Goal: Transaction & Acquisition: Purchase product/service

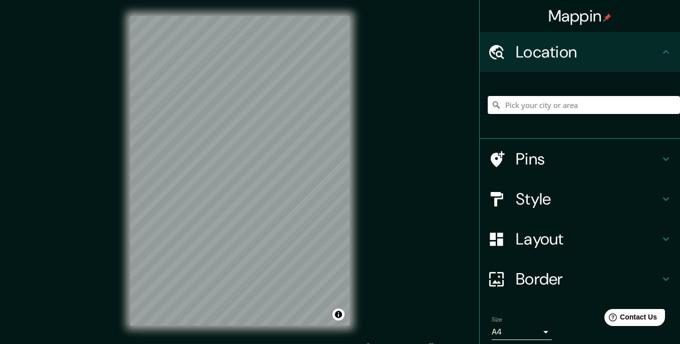
click at [532, 274] on body "Mappin Location Pins Style Layout Border Choose a border. Hint : you can make l…" at bounding box center [340, 172] width 680 height 344
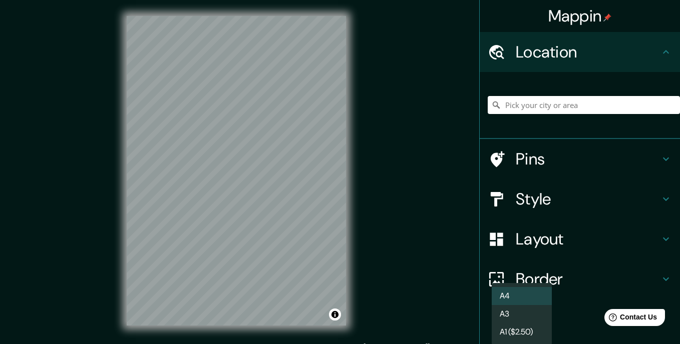
click at [506, 310] on li "A3" at bounding box center [521, 314] width 60 height 18
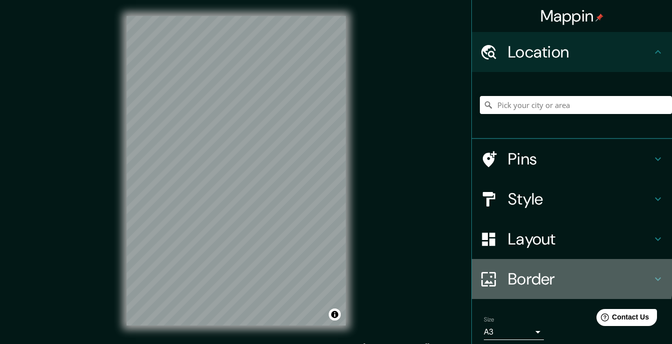
click at [526, 269] on h4 "Border" at bounding box center [580, 279] width 144 height 20
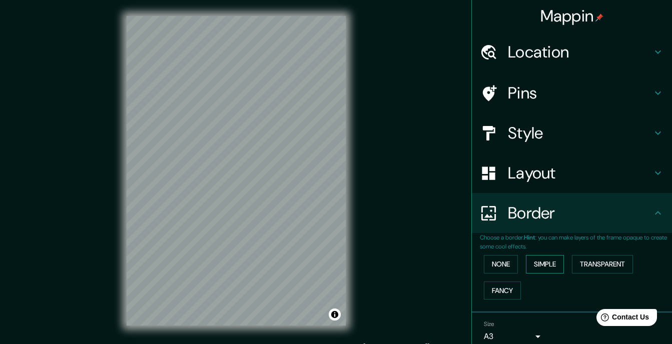
click at [536, 255] on button "Simple" at bounding box center [545, 264] width 38 height 19
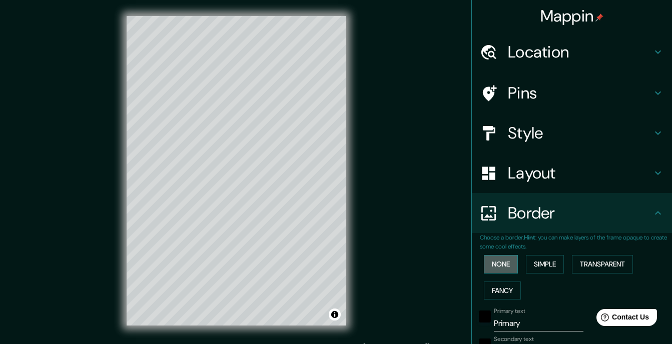
click at [505, 255] on button "None" at bounding box center [501, 264] width 34 height 19
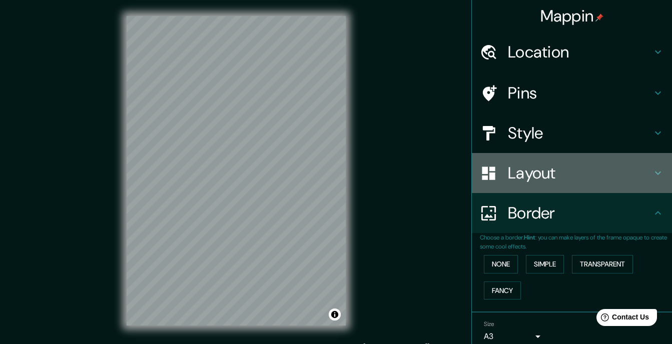
click at [554, 163] on h4 "Layout" at bounding box center [580, 173] width 144 height 20
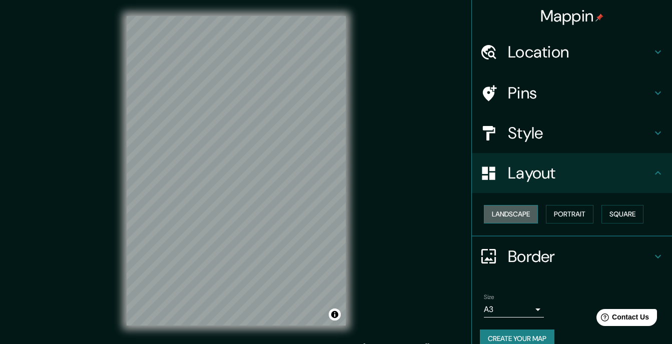
click at [522, 205] on button "Landscape" at bounding box center [511, 214] width 54 height 19
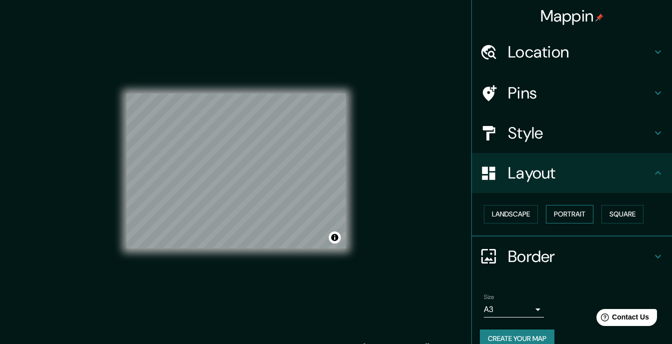
click at [564, 205] on button "Portrait" at bounding box center [570, 214] width 48 height 19
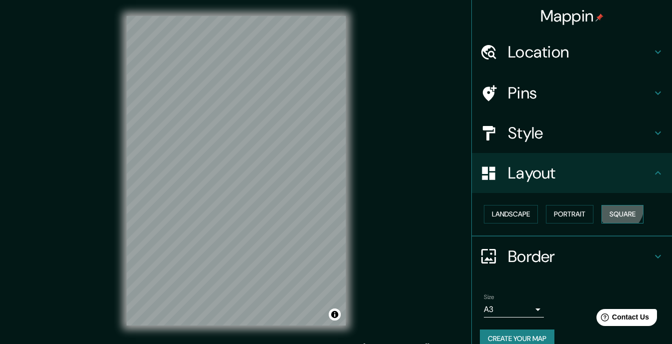
click at [606, 205] on button "Square" at bounding box center [622, 214] width 42 height 19
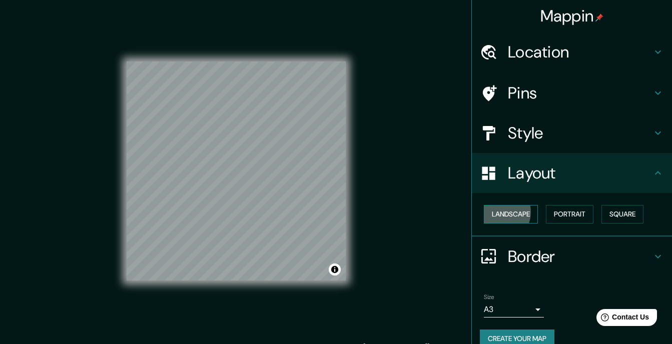
click at [497, 205] on button "Landscape" at bounding box center [511, 214] width 54 height 19
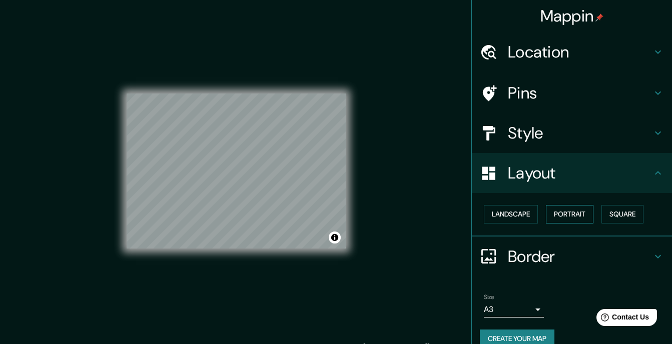
click at [556, 205] on button "Portrait" at bounding box center [570, 214] width 48 height 19
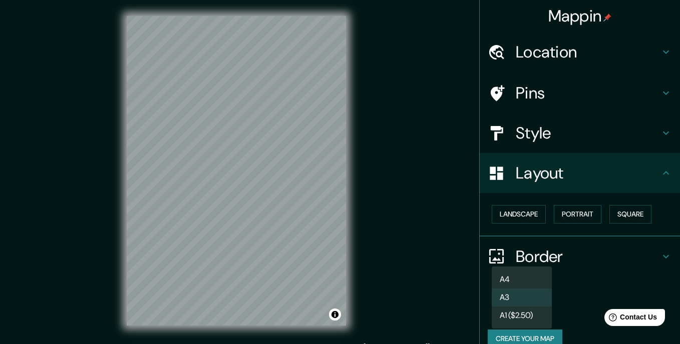
click at [514, 261] on body "Mappin Location Pins Style Layout Landscape Portrait Square Border Choose a bor…" at bounding box center [340, 172] width 680 height 344
click at [518, 312] on li "A1 ($2.50)" at bounding box center [521, 316] width 60 height 18
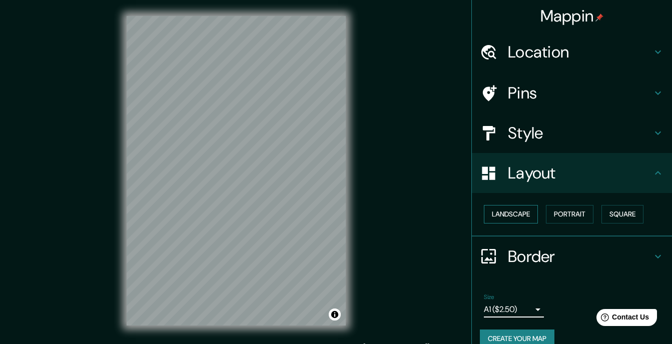
click at [510, 205] on button "Landscape" at bounding box center [511, 214] width 54 height 19
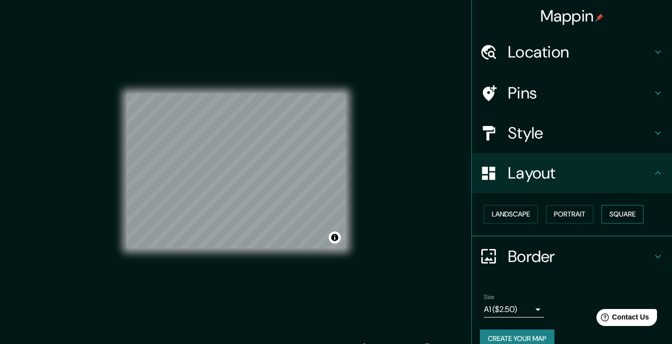
click at [617, 205] on button "Square" at bounding box center [622, 214] width 42 height 19
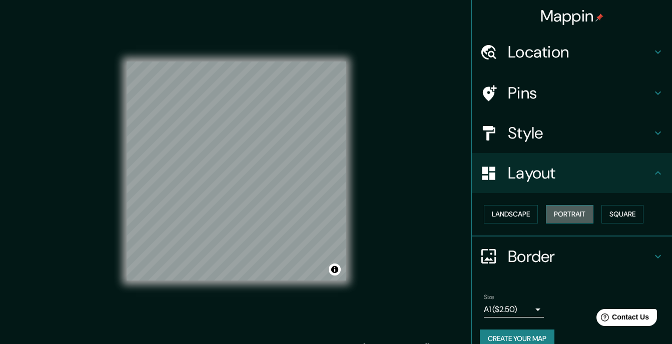
click at [570, 205] on button "Portrait" at bounding box center [570, 214] width 48 height 19
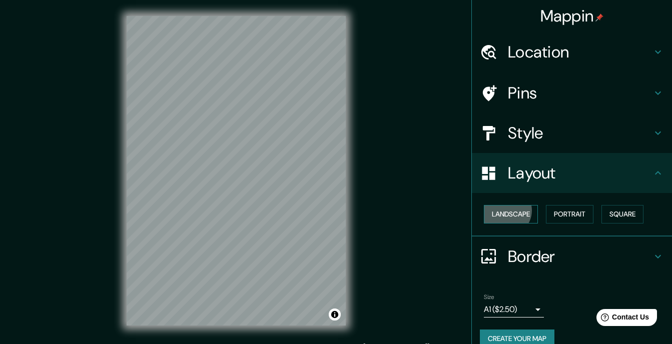
click at [506, 205] on button "Landscape" at bounding box center [511, 214] width 54 height 19
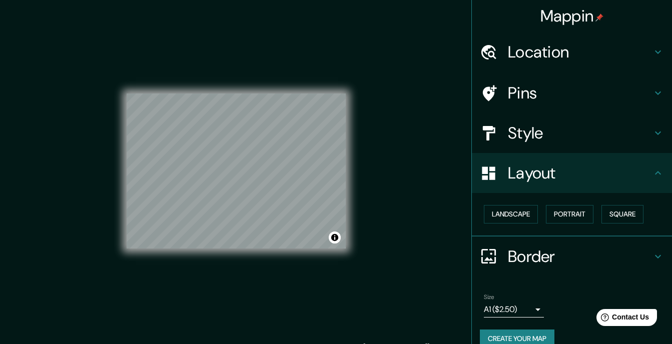
click at [570, 123] on h4 "Style" at bounding box center [580, 133] width 144 height 20
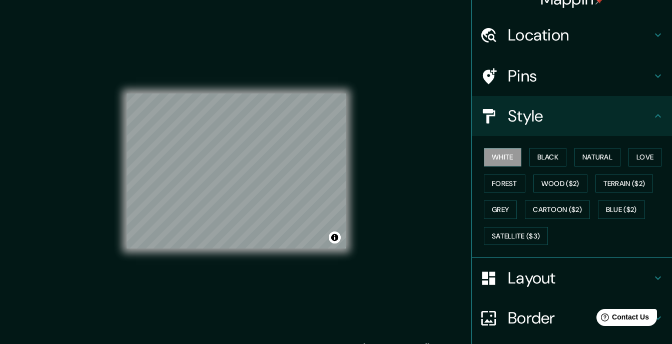
scroll to position [31, 0]
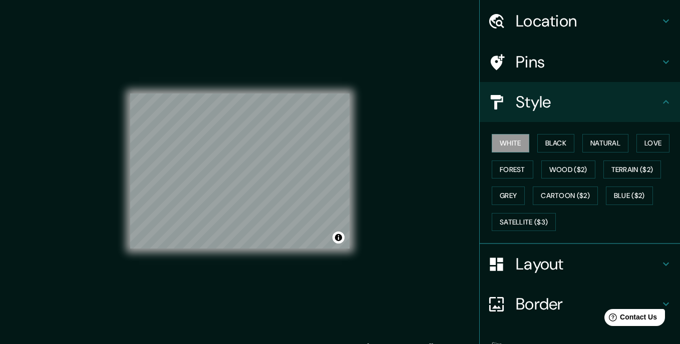
click at [530, 294] on body "Mappin Location Pins Style [PERSON_NAME] Black Natural Love Forest [PERSON_NAME…" at bounding box center [340, 172] width 680 height 344
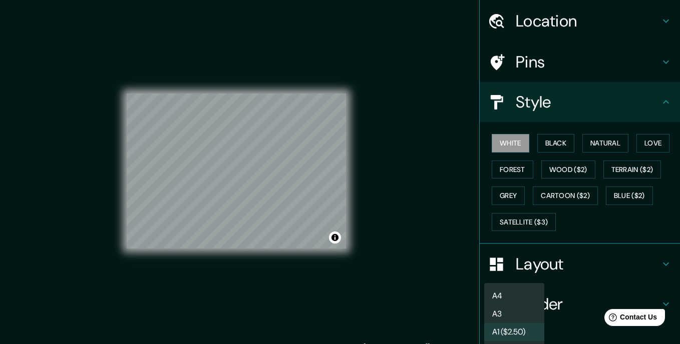
click at [508, 323] on li "A1 ($2.50)" at bounding box center [514, 332] width 60 height 18
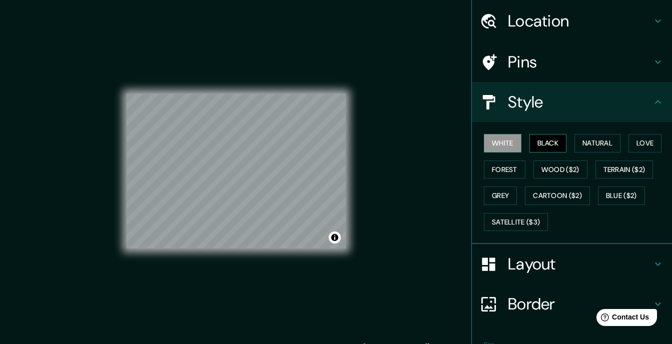
click at [532, 134] on button "Black" at bounding box center [548, 143] width 38 height 19
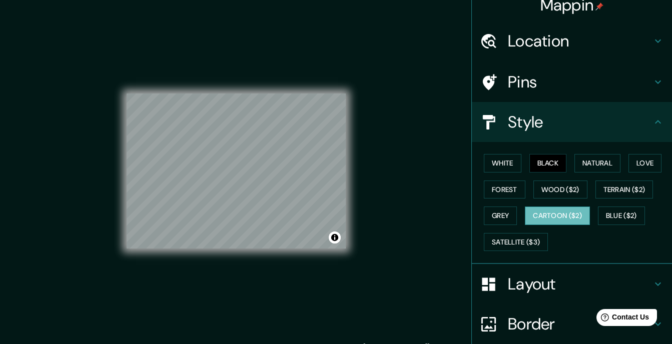
scroll to position [0, 0]
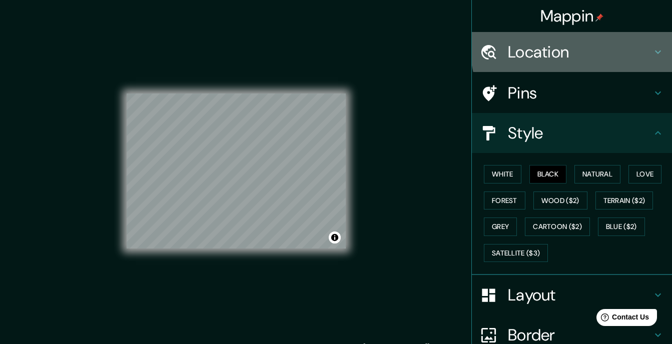
drag, startPoint x: 574, startPoint y: 47, endPoint x: 583, endPoint y: 43, distance: 9.9
click at [575, 47] on h4 "Location" at bounding box center [580, 52] width 144 height 20
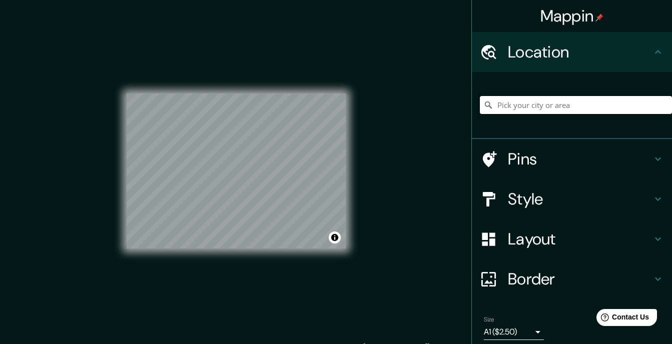
click at [565, 98] on input "Pick your city or area" at bounding box center [576, 105] width 192 height 18
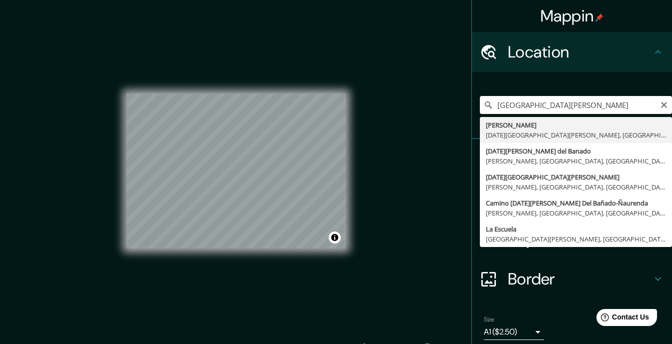
type input "[GEOGRAPHIC_DATA], [DATE][GEOGRAPHIC_DATA][PERSON_NAME], [GEOGRAPHIC_DATA], T40…"
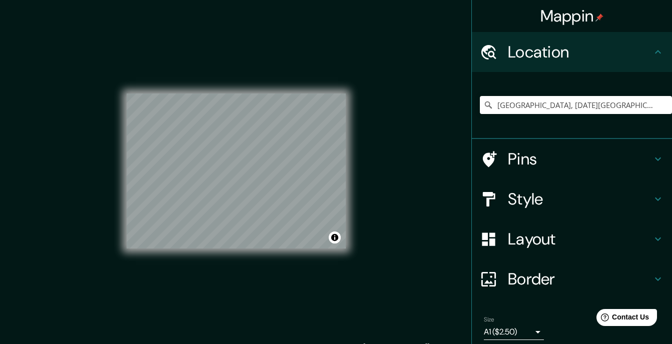
click at [547, 149] on h4 "Pins" at bounding box center [580, 159] width 144 height 20
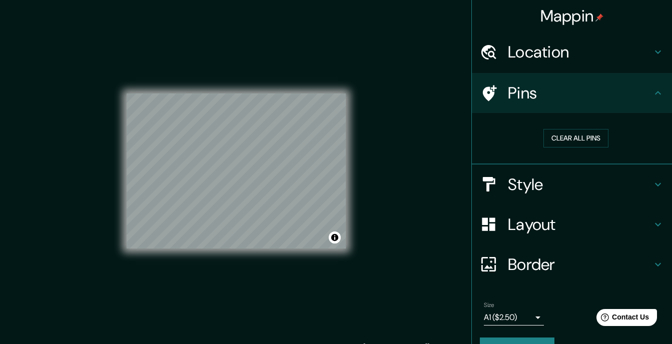
click at [544, 83] on h4 "Pins" at bounding box center [580, 93] width 144 height 20
click at [532, 175] on h4 "Style" at bounding box center [580, 185] width 144 height 20
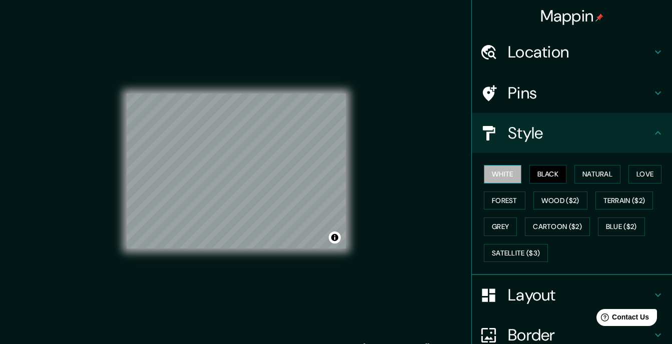
click at [501, 165] on button "White" at bounding box center [503, 174] width 38 height 19
click at [583, 165] on button "Natural" at bounding box center [597, 174] width 46 height 19
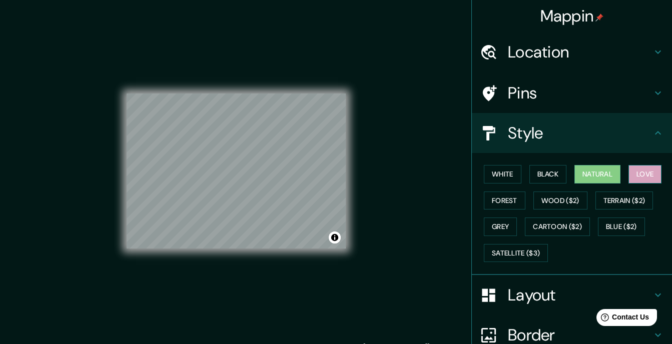
click at [629, 165] on button "Love" at bounding box center [645, 174] width 33 height 19
click at [542, 192] on button "Wood ($2)" at bounding box center [560, 201] width 54 height 19
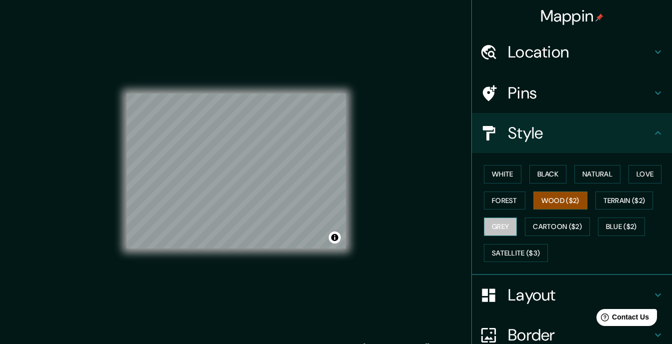
click at [498, 218] on button "Grey" at bounding box center [500, 227] width 33 height 19
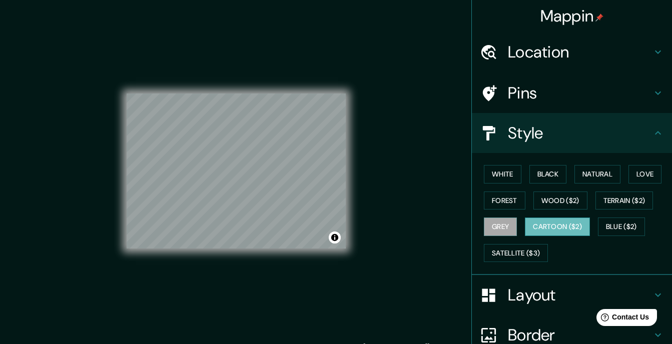
click at [554, 218] on button "Cartoon ($2)" at bounding box center [557, 227] width 65 height 19
click at [490, 165] on button "White" at bounding box center [503, 174] width 38 height 19
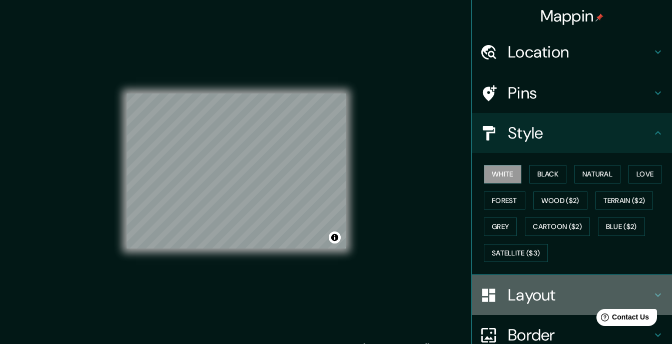
click at [528, 285] on h4 "Layout" at bounding box center [580, 295] width 144 height 20
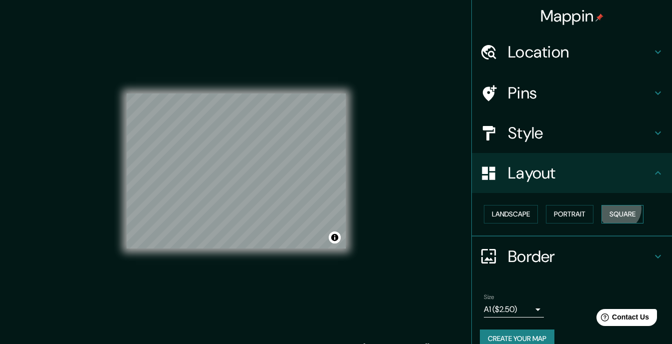
click at [605, 205] on button "Square" at bounding box center [622, 214] width 42 height 19
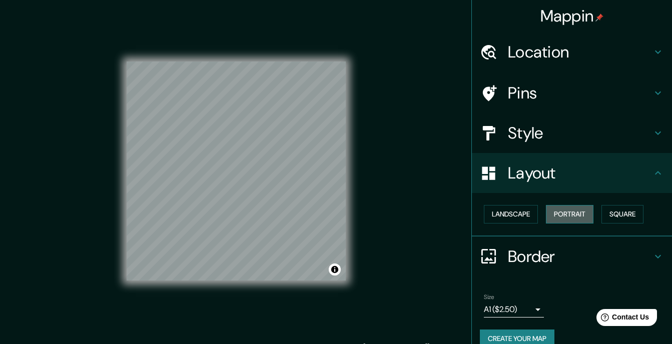
click at [572, 205] on button "Portrait" at bounding box center [570, 214] width 48 height 19
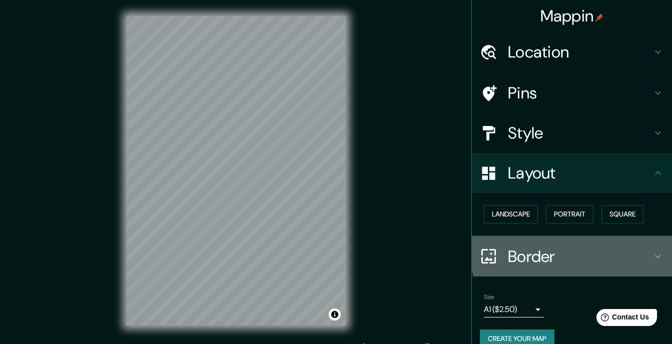
click at [587, 247] on h4 "Border" at bounding box center [580, 257] width 144 height 20
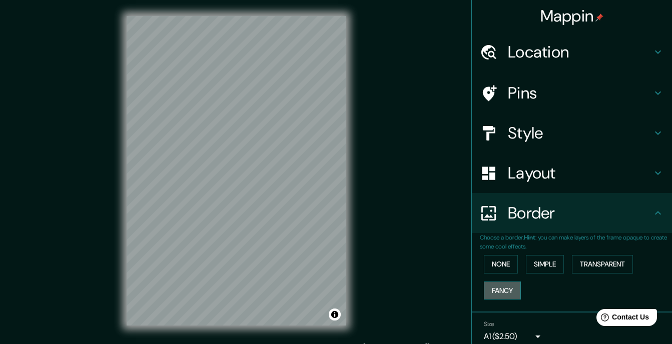
click at [521, 282] on button "Fancy" at bounding box center [502, 291] width 37 height 19
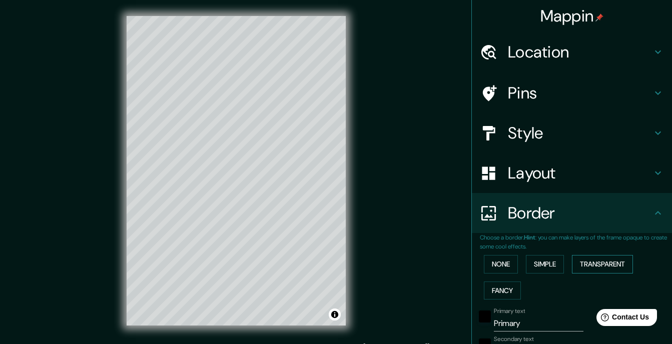
click at [599, 255] on button "Transparent" at bounding box center [602, 264] width 61 height 19
click at [541, 255] on button "Simple" at bounding box center [545, 264] width 38 height 19
click at [488, 255] on button "None" at bounding box center [501, 264] width 34 height 19
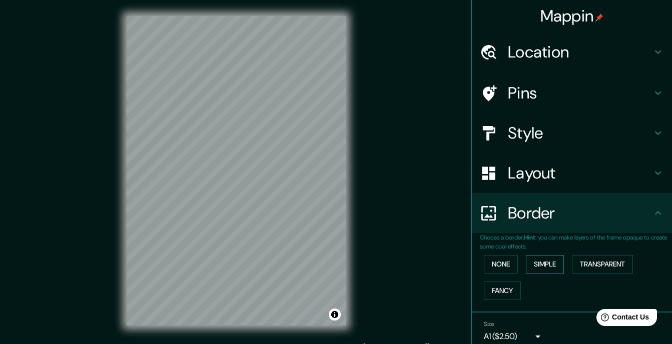
click at [539, 255] on button "Simple" at bounding box center [545, 264] width 38 height 19
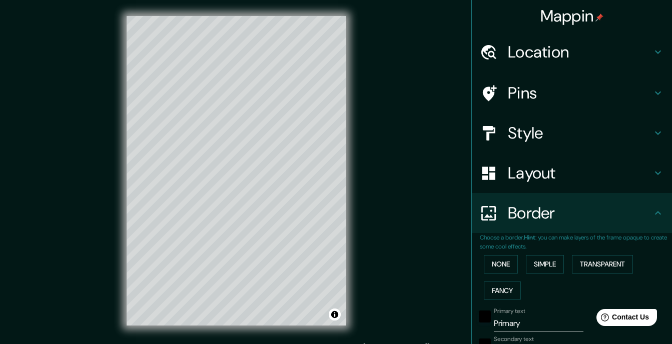
scroll to position [127, 0]
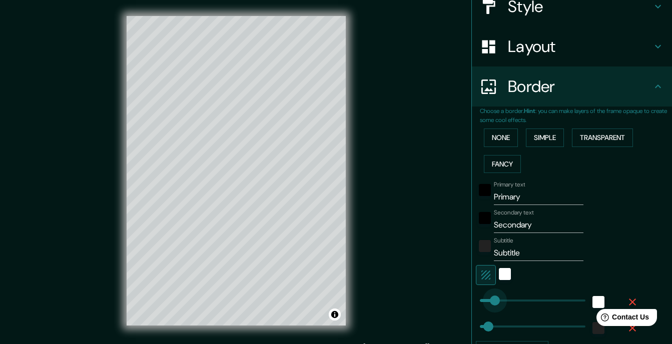
type input "40"
drag, startPoint x: 515, startPoint y: 215, endPoint x: 482, endPoint y: 221, distance: 34.2
type input "35"
click at [488, 129] on button "None" at bounding box center [501, 138] width 34 height 19
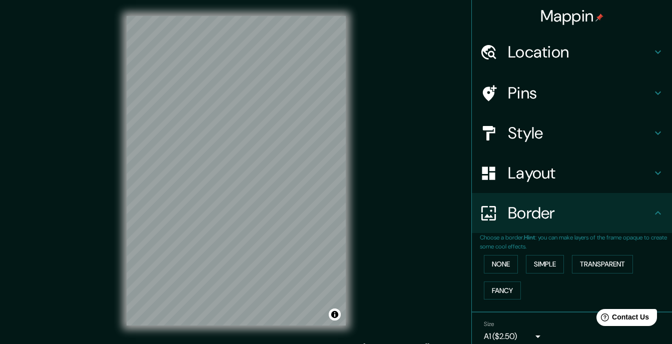
scroll to position [3, 0]
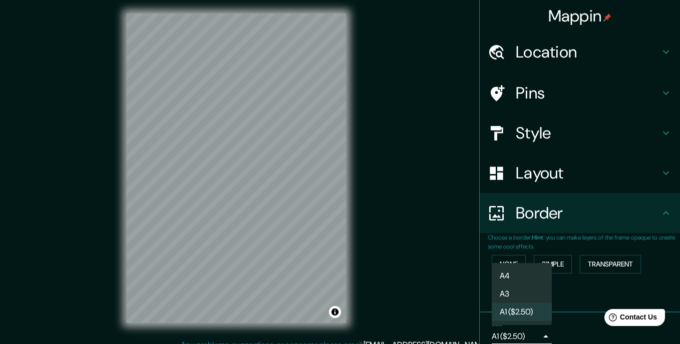
click at [537, 254] on body "Mappin Location [GEOGRAPHIC_DATA], [DATE][GEOGRAPHIC_DATA][PERSON_NAME], [GEOGR…" at bounding box center [340, 169] width 680 height 344
drag, startPoint x: 363, startPoint y: 289, endPoint x: 338, endPoint y: 295, distance: 26.2
click at [338, 295] on div at bounding box center [340, 172] width 680 height 344
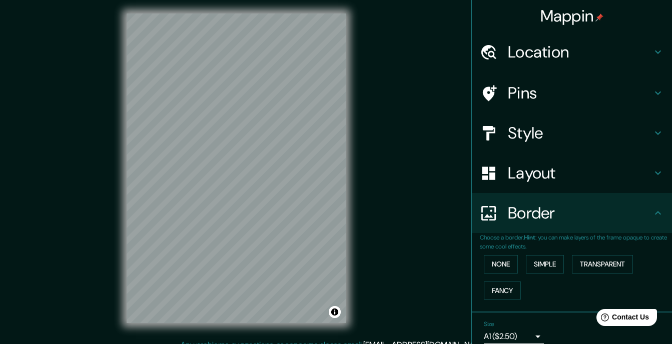
drag, startPoint x: 389, startPoint y: 268, endPoint x: 378, endPoint y: 272, distance: 11.2
click at [380, 271] on div "Mappin Location [GEOGRAPHIC_DATA], [DATE][GEOGRAPHIC_DATA][PERSON_NAME], [GEOGR…" at bounding box center [336, 176] width 672 height 358
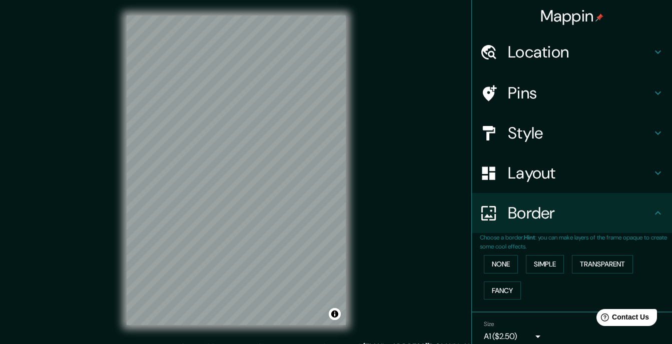
scroll to position [0, 0]
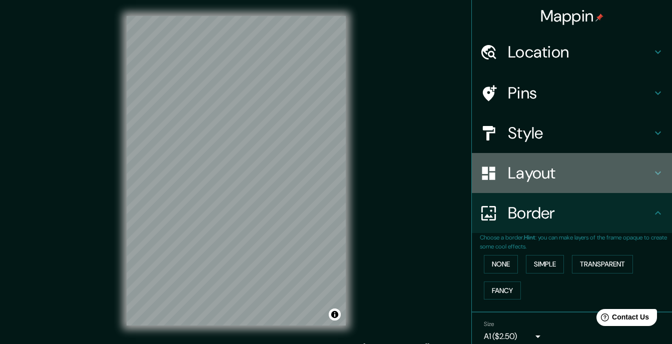
click at [543, 163] on h4 "Layout" at bounding box center [580, 173] width 144 height 20
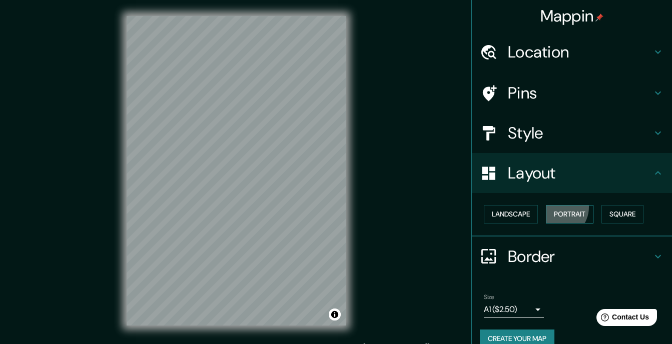
click at [548, 205] on button "Portrait" at bounding box center [570, 214] width 48 height 19
click at [509, 205] on button "Landscape" at bounding box center [511, 214] width 54 height 19
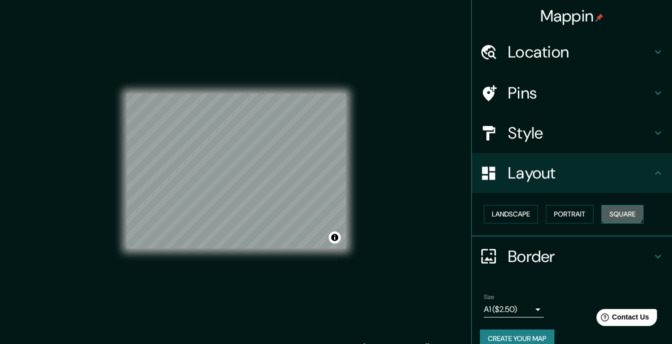
click at [607, 205] on button "Square" at bounding box center [622, 214] width 42 height 19
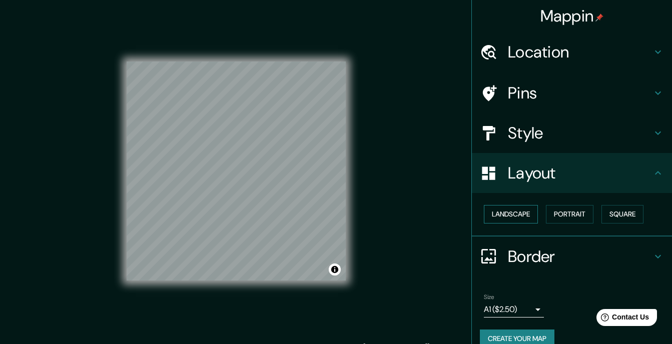
click at [523, 205] on button "Landscape" at bounding box center [511, 214] width 54 height 19
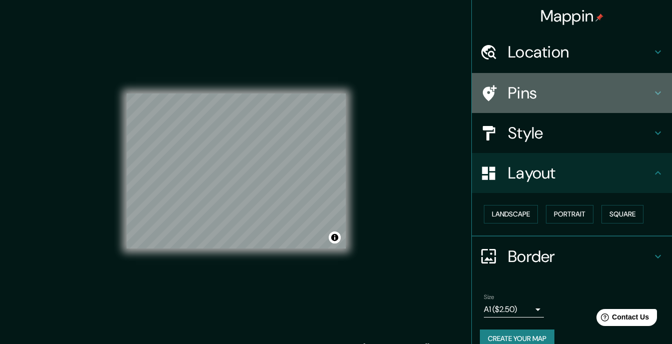
click at [530, 83] on h4 "Pins" at bounding box center [580, 93] width 144 height 20
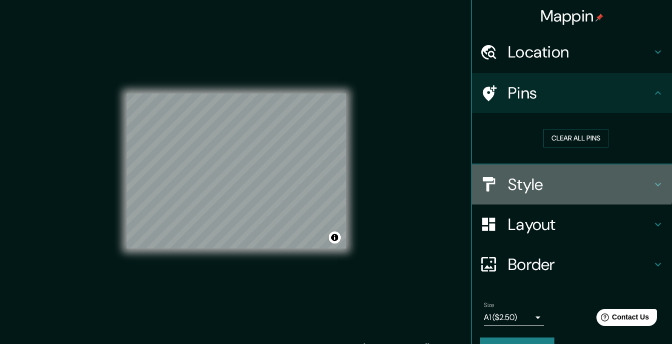
click at [512, 175] on h4 "Style" at bounding box center [580, 185] width 144 height 20
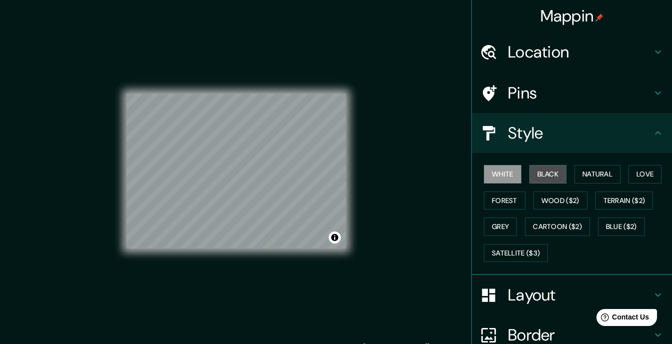
click at [539, 165] on button "Black" at bounding box center [548, 174] width 38 height 19
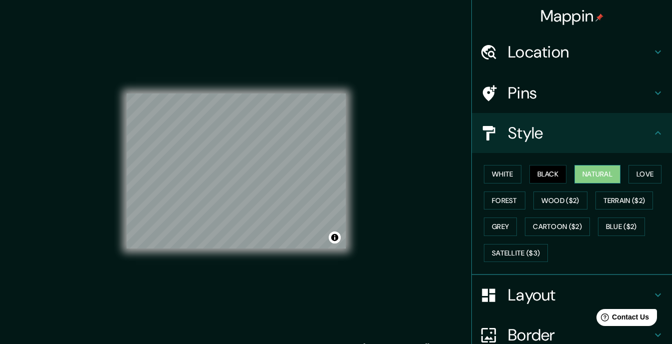
click at [574, 165] on button "Natural" at bounding box center [597, 174] width 46 height 19
click at [537, 285] on h4 "Layout" at bounding box center [580, 295] width 144 height 20
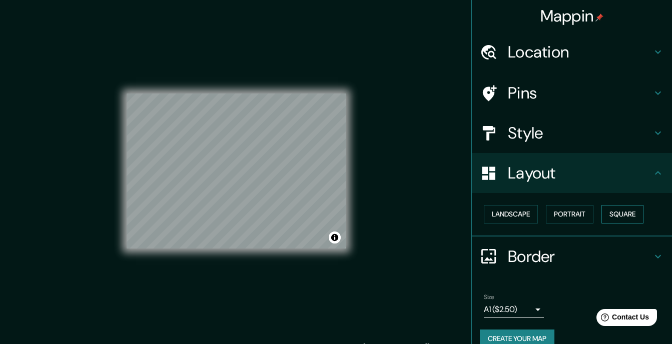
click at [606, 205] on button "Square" at bounding box center [622, 214] width 42 height 19
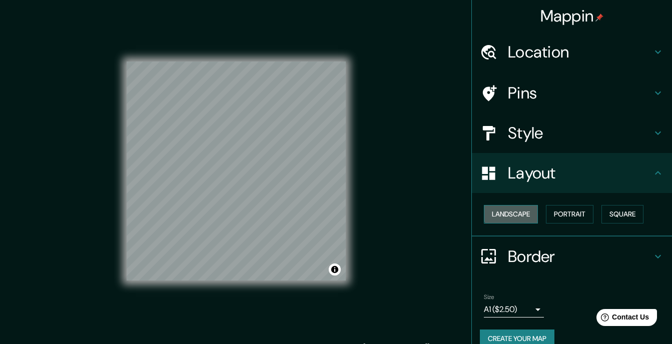
click at [513, 205] on button "Landscape" at bounding box center [511, 214] width 54 height 19
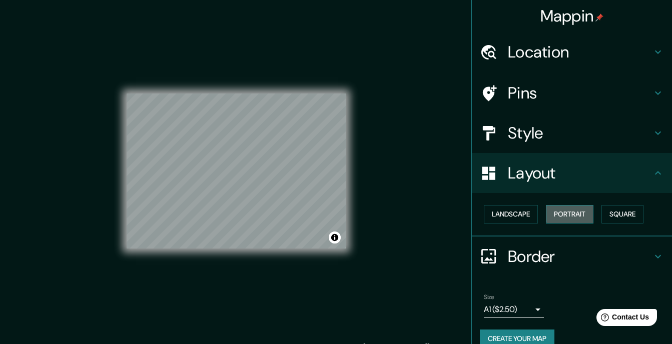
click at [567, 205] on button "Portrait" at bounding box center [570, 214] width 48 height 19
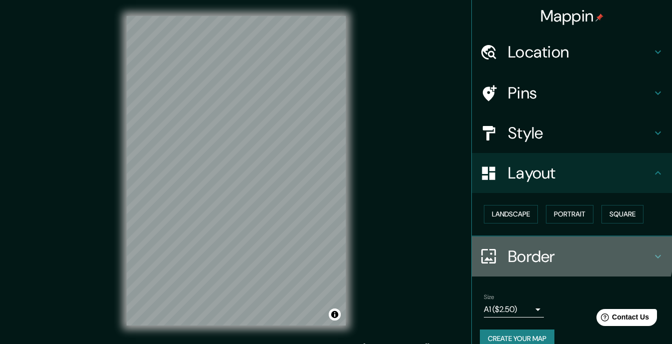
click at [551, 247] on h4 "Border" at bounding box center [580, 257] width 144 height 20
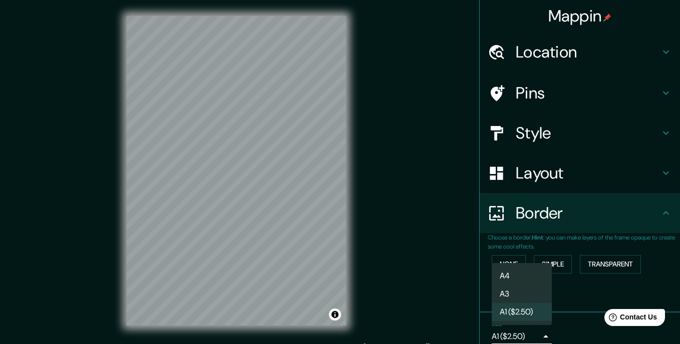
click at [537, 253] on body "Mappin Location [GEOGRAPHIC_DATA], [DATE][GEOGRAPHIC_DATA][PERSON_NAME], [GEOGR…" at bounding box center [340, 172] width 680 height 344
drag, startPoint x: 537, startPoint y: 253, endPoint x: 548, endPoint y: 248, distance: 12.1
click at [538, 253] on div at bounding box center [340, 172] width 680 height 344
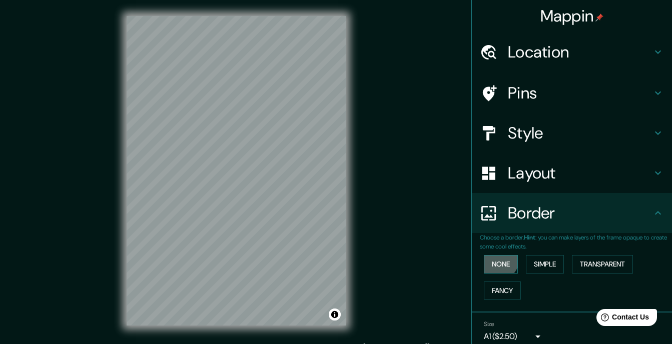
click at [492, 255] on button "None" at bounding box center [501, 264] width 34 height 19
click at [539, 113] on div "Style" at bounding box center [572, 133] width 200 height 40
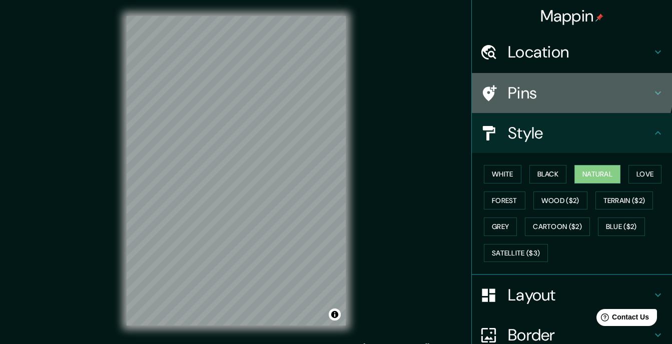
click at [538, 83] on h4 "Pins" at bounding box center [580, 93] width 144 height 20
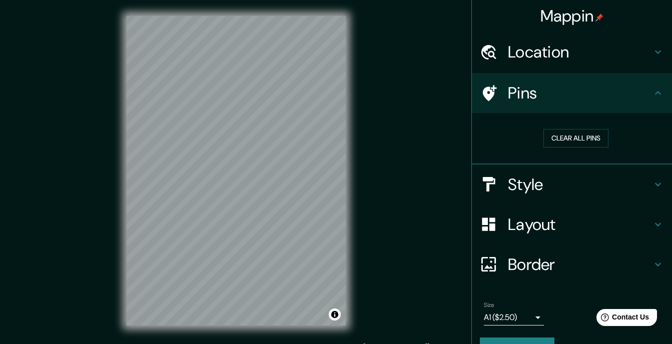
click at [576, 51] on h4 "Location" at bounding box center [580, 52] width 144 height 20
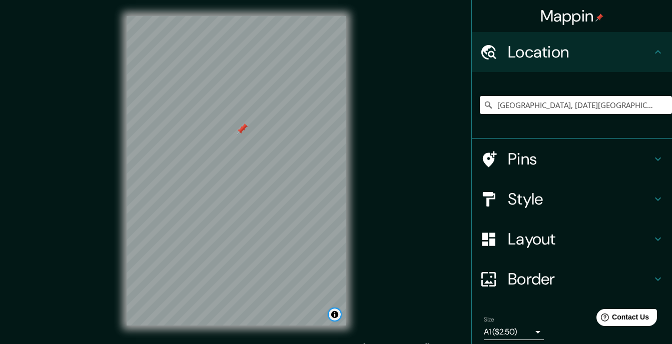
click at [337, 313] on button "Toggle attribution" at bounding box center [335, 315] width 12 height 12
click at [375, 292] on div "Mappin Location [GEOGRAPHIC_DATA], [DATE][GEOGRAPHIC_DATA][PERSON_NAME], [GEOGR…" at bounding box center [336, 179] width 672 height 358
click at [334, 310] on button "Toggle attribution" at bounding box center [335, 315] width 12 height 12
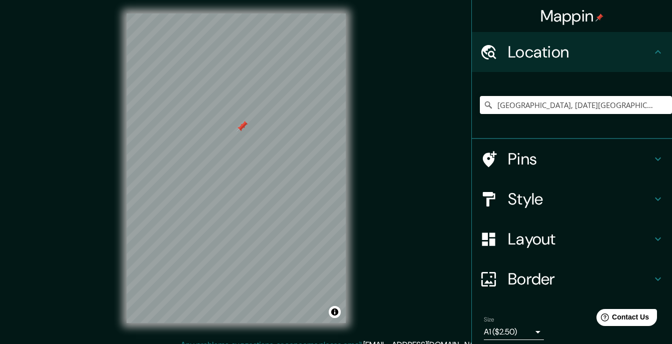
drag, startPoint x: 382, startPoint y: 173, endPoint x: 352, endPoint y: 174, distance: 30.5
click at [373, 173] on div "Mappin Location [GEOGRAPHIC_DATA], [DATE][GEOGRAPHIC_DATA][PERSON_NAME], [GEOGR…" at bounding box center [336, 176] width 672 height 358
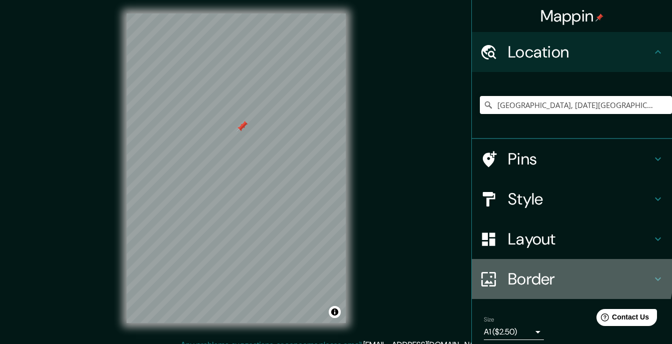
click at [535, 269] on h4 "Border" at bounding box center [580, 279] width 144 height 20
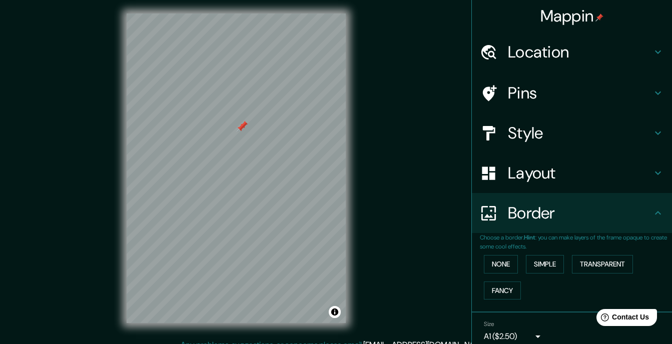
click at [541, 163] on h4 "Layout" at bounding box center [580, 173] width 144 height 20
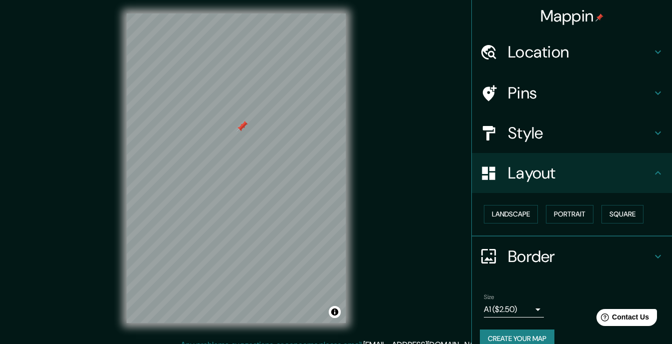
click at [470, 164] on div "Mappin Location [GEOGRAPHIC_DATA], [DATE][GEOGRAPHIC_DATA][PERSON_NAME], [GEOGR…" at bounding box center [336, 176] width 672 height 358
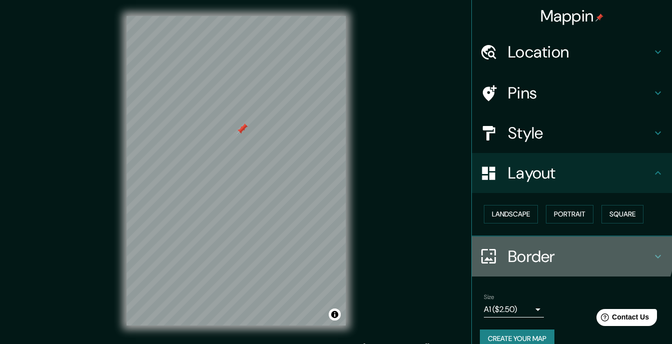
click at [563, 247] on h4 "Border" at bounding box center [580, 257] width 144 height 20
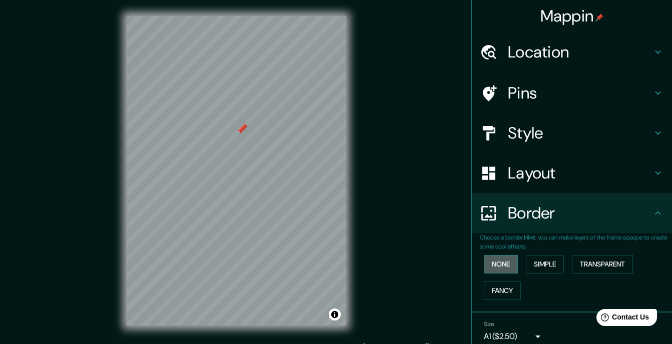
click at [510, 255] on button "None" at bounding box center [501, 264] width 34 height 19
click at [545, 163] on h4 "Layout" at bounding box center [580, 173] width 144 height 20
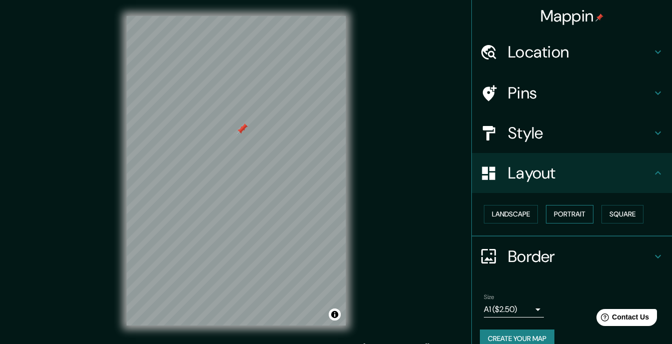
click at [560, 205] on button "Portrait" at bounding box center [570, 214] width 48 height 19
click at [509, 205] on button "Landscape" at bounding box center [511, 214] width 54 height 19
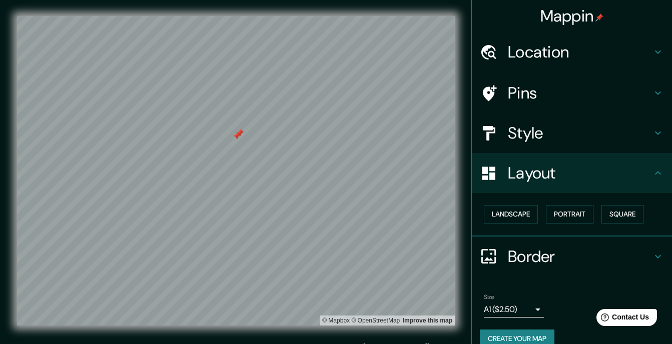
click at [516, 257] on body "Mappin Location [GEOGRAPHIC_DATA], [DATE][GEOGRAPHIC_DATA][PERSON_NAME], [GEOGR…" at bounding box center [336, 172] width 672 height 344
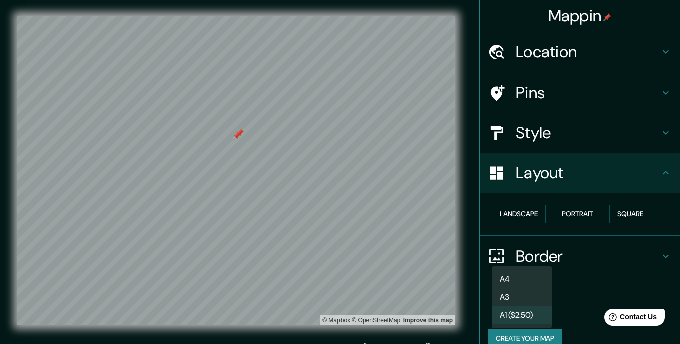
drag, startPoint x: 258, startPoint y: 210, endPoint x: 279, endPoint y: 210, distance: 21.0
click at [279, 210] on div at bounding box center [340, 172] width 680 height 344
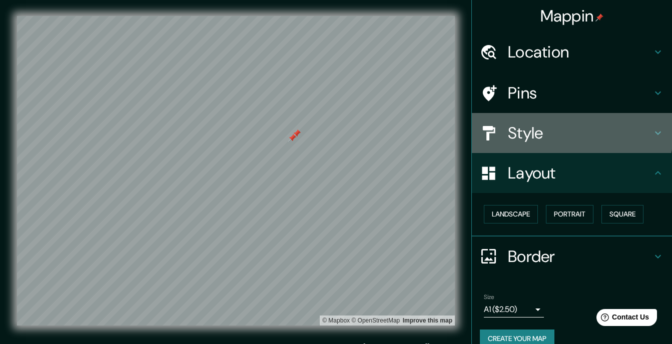
click at [534, 123] on h4 "Style" at bounding box center [580, 133] width 144 height 20
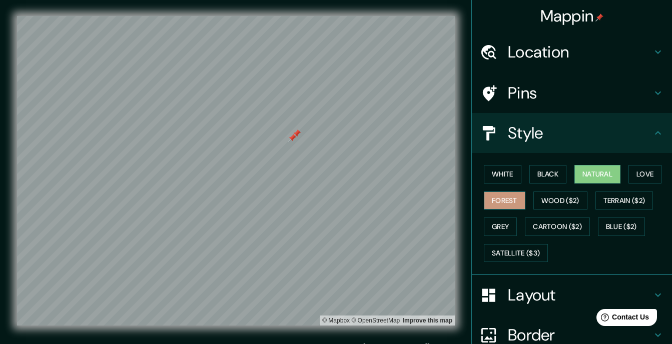
click at [499, 192] on button "Forest" at bounding box center [505, 201] width 42 height 19
click at [539, 165] on button "Black" at bounding box center [548, 174] width 38 height 19
click at [489, 192] on button "Forest" at bounding box center [505, 201] width 42 height 19
click at [484, 218] on button "Grey" at bounding box center [500, 227] width 33 height 19
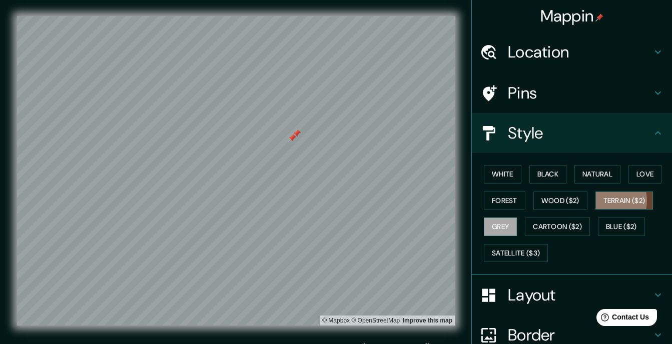
click at [595, 192] on button "Terrain ($2)" at bounding box center [624, 201] width 58 height 19
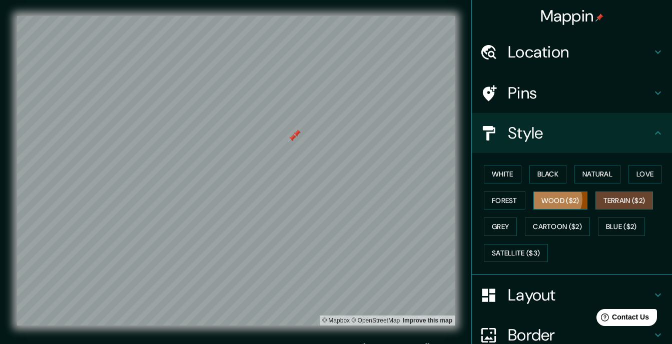
click at [544, 192] on button "Wood ($2)" at bounding box center [560, 201] width 54 height 19
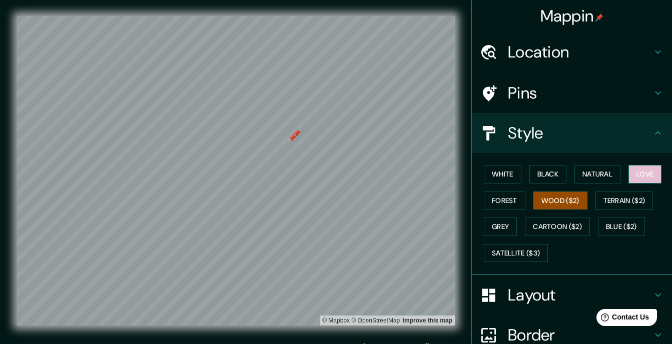
click at [631, 165] on button "Love" at bounding box center [645, 174] width 33 height 19
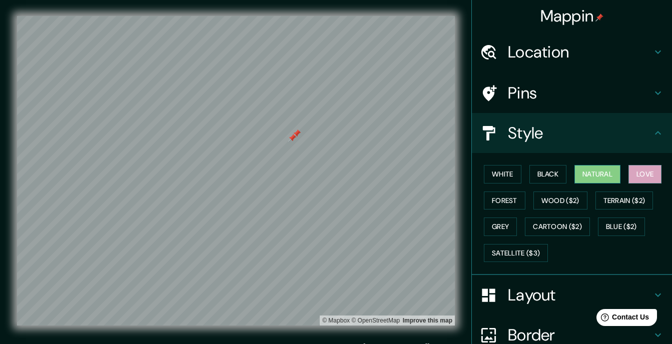
click at [575, 165] on button "Natural" at bounding box center [597, 174] width 46 height 19
click at [537, 165] on button "Black" at bounding box center [548, 174] width 38 height 19
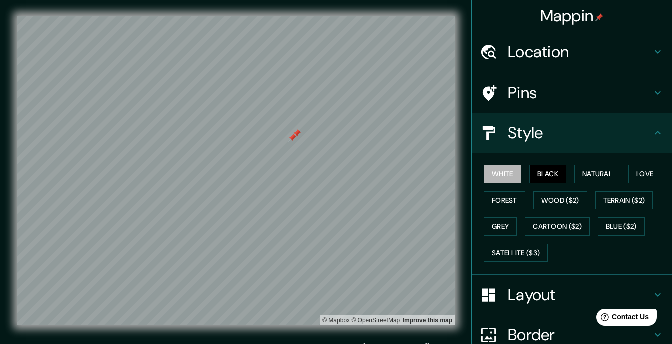
click at [500, 165] on button "White" at bounding box center [503, 174] width 38 height 19
click at [495, 218] on button "Grey" at bounding box center [500, 227] width 33 height 19
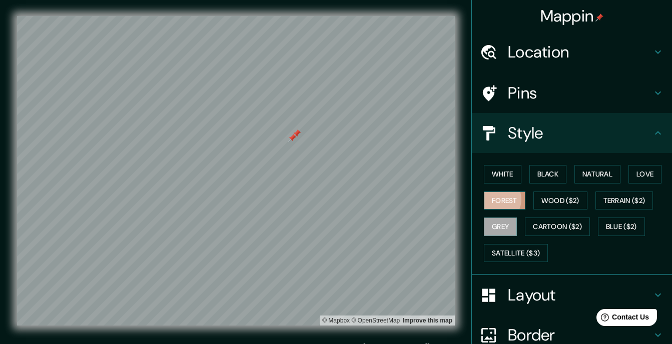
click at [487, 192] on button "Forest" at bounding box center [505, 201] width 42 height 19
click at [553, 161] on div "White Black Natural Love Forest Wood ($2) Terrain ($2) Grey Cartoon ($2) Blue (…" at bounding box center [576, 213] width 192 height 105
click at [531, 165] on button "Black" at bounding box center [548, 174] width 38 height 19
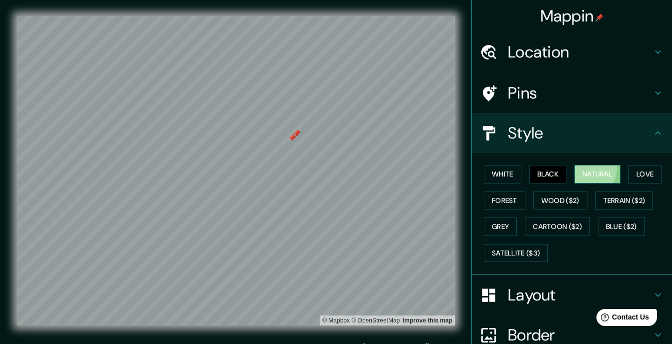
click at [578, 165] on button "Natural" at bounding box center [597, 174] width 46 height 19
click at [499, 165] on button "White" at bounding box center [503, 174] width 38 height 19
click at [578, 165] on button "Natural" at bounding box center [597, 174] width 46 height 19
